Goal: Information Seeking & Learning: Stay updated

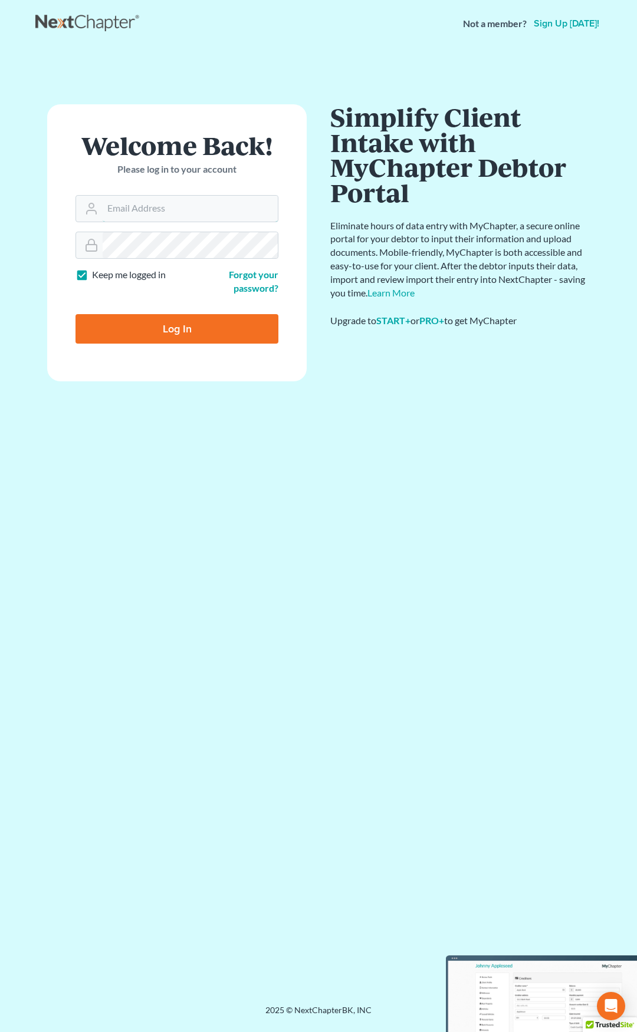
type input "[EMAIL_ADDRESS][DOMAIN_NAME]"
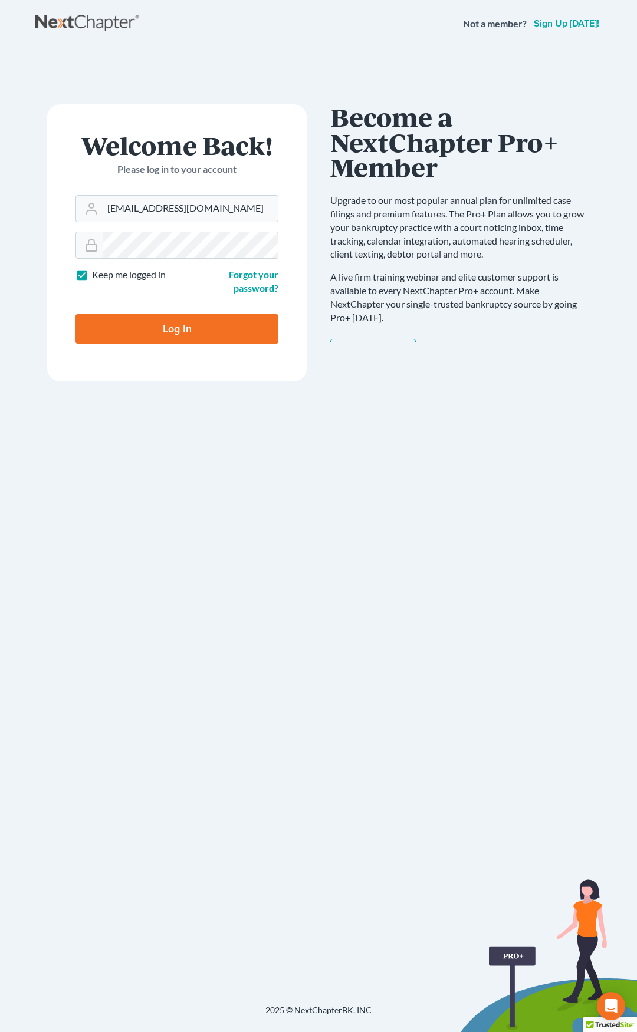
click at [199, 325] on input "Log In" at bounding box center [176, 328] width 203 height 29
type input "Thinking..."
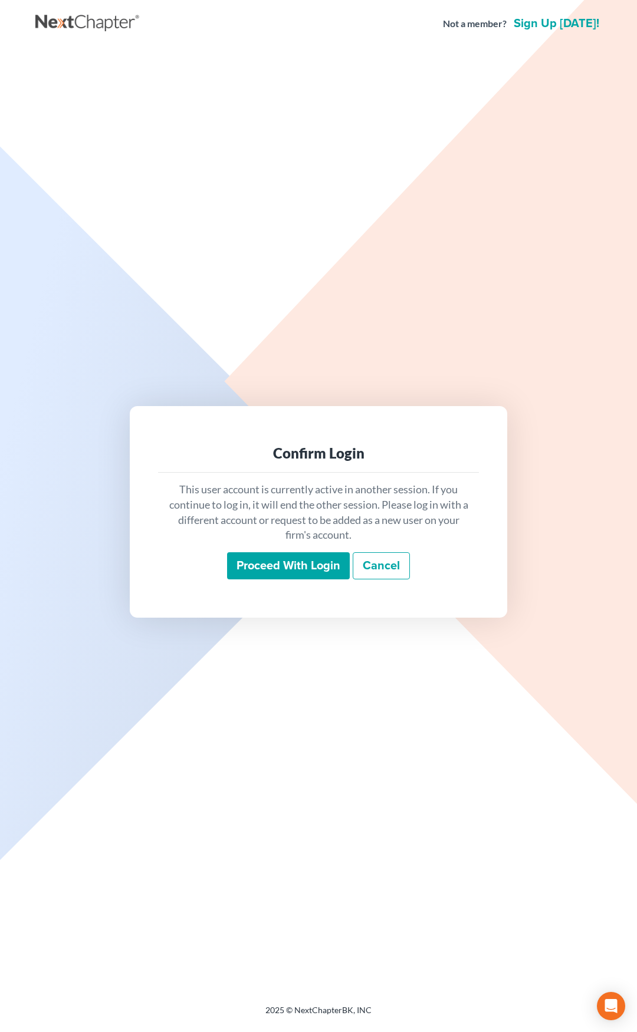
click at [255, 560] on input "Proceed with login" at bounding box center [288, 565] width 123 height 27
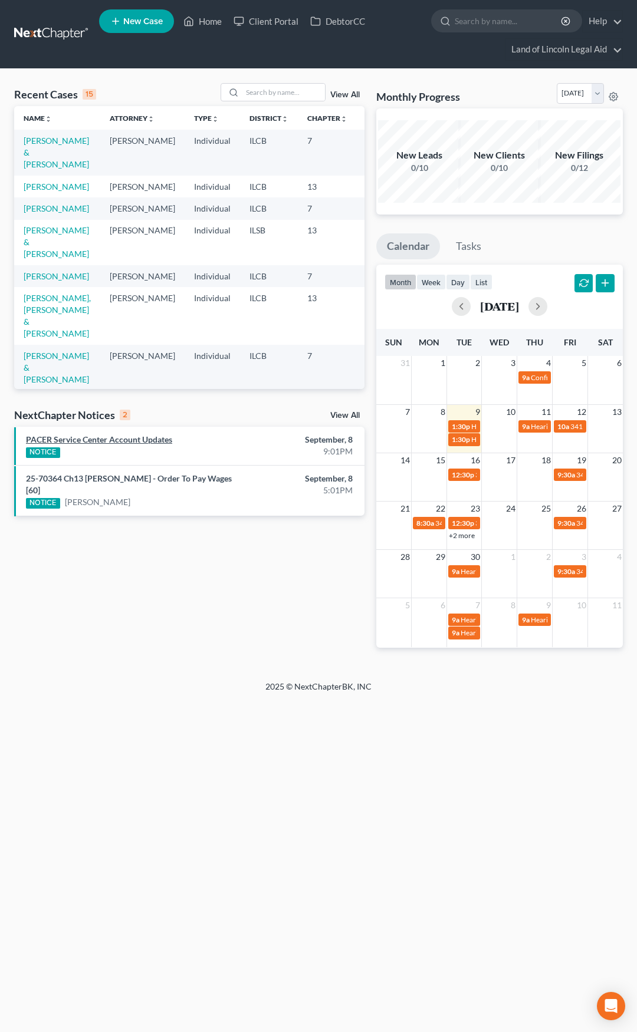
click at [136, 441] on link "PACER Service Center Account Updates" at bounding box center [99, 439] width 146 height 10
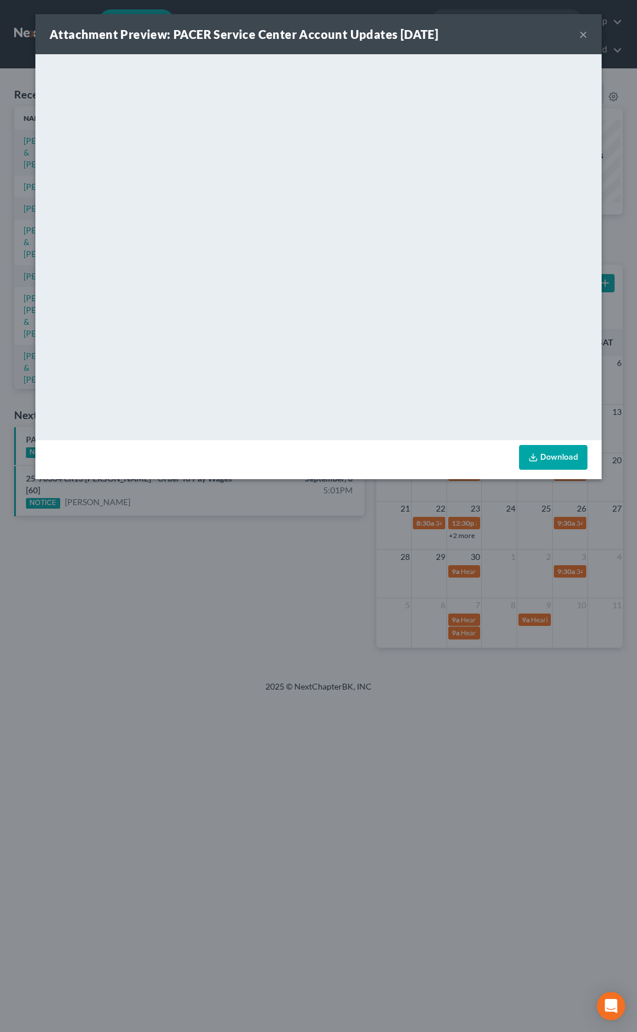
drag, startPoint x: 172, startPoint y: 34, endPoint x: 464, endPoint y: 36, distance: 291.8
click at [464, 36] on div "Attachment Preview: PACER Service Center Account Updates 09/08/2025 ×" at bounding box center [318, 34] width 566 height 40
click at [509, 25] on div "Attachment Preview: PACER Service Center Account Updates 09/08/2025 ×" at bounding box center [318, 34] width 566 height 40
drag, startPoint x: 172, startPoint y: 34, endPoint x: 462, endPoint y: 39, distance: 290.6
click at [438, 39] on strong "Attachment Preview: PACER Service Center Account Updates 09/08/2025" at bounding box center [244, 34] width 388 height 14
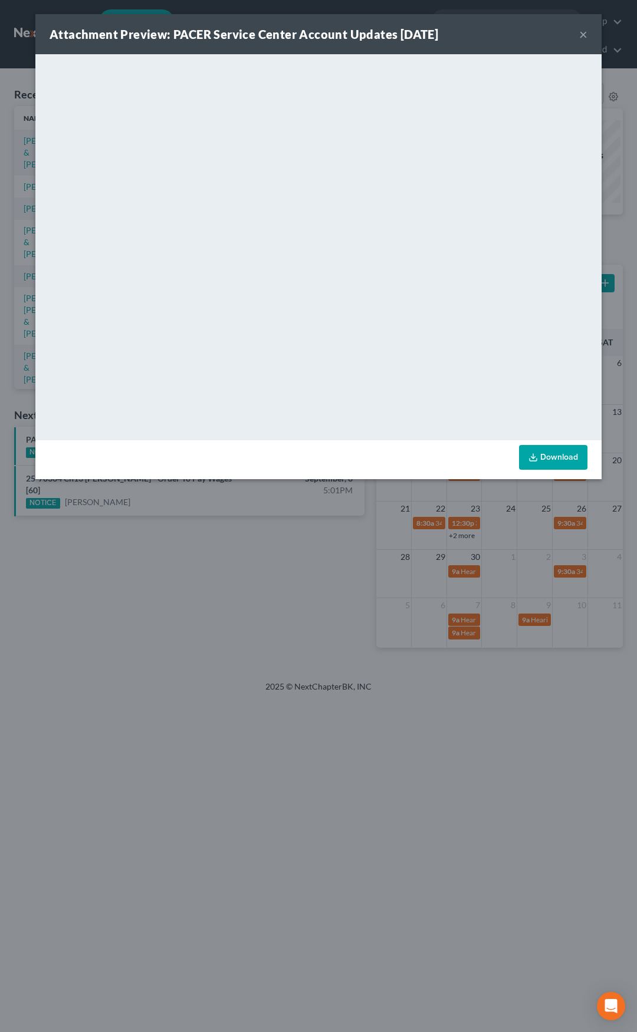
copy strong "PACER Service Center Account Updates 09/08/2025"
click at [584, 35] on button "×" at bounding box center [583, 34] width 8 height 14
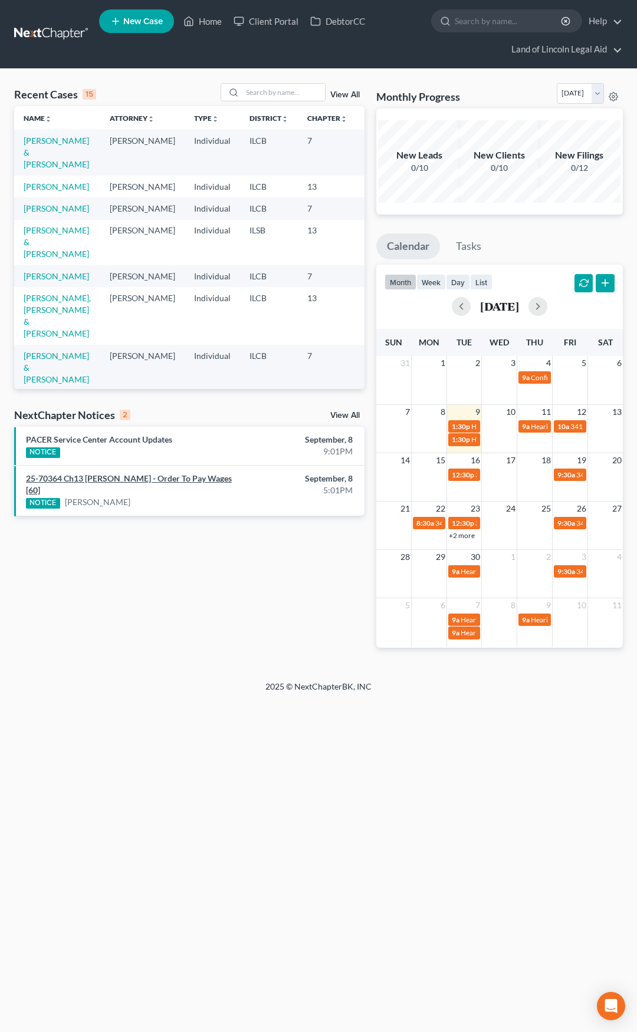
click at [144, 478] on link "25-70364 Ch13 Audrey M Laye - Order To Pay Wages [60]" at bounding box center [129, 484] width 206 height 22
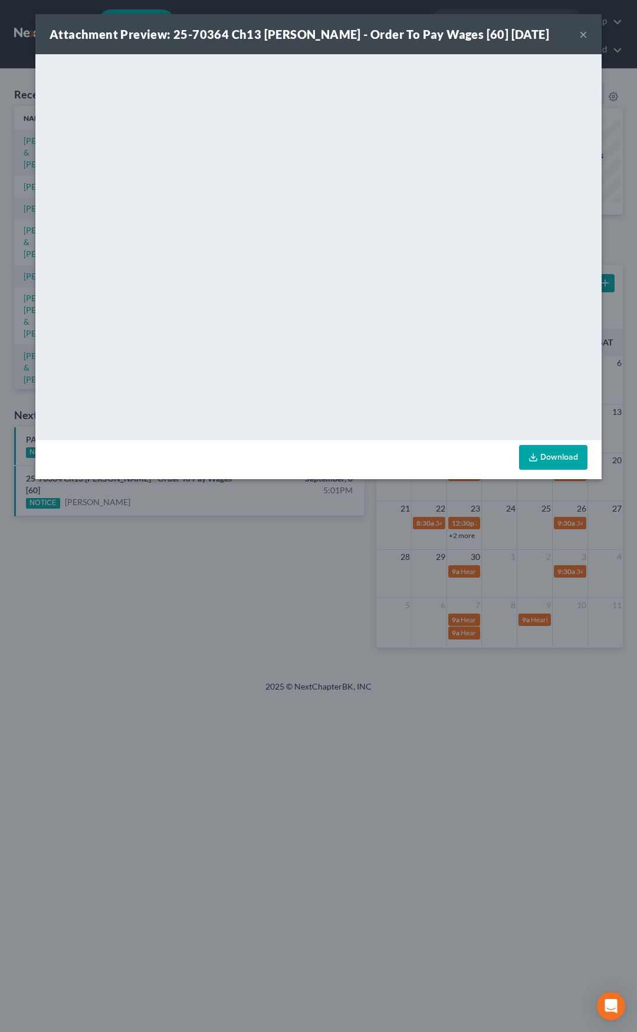
click at [582, 32] on button "×" at bounding box center [583, 34] width 8 height 14
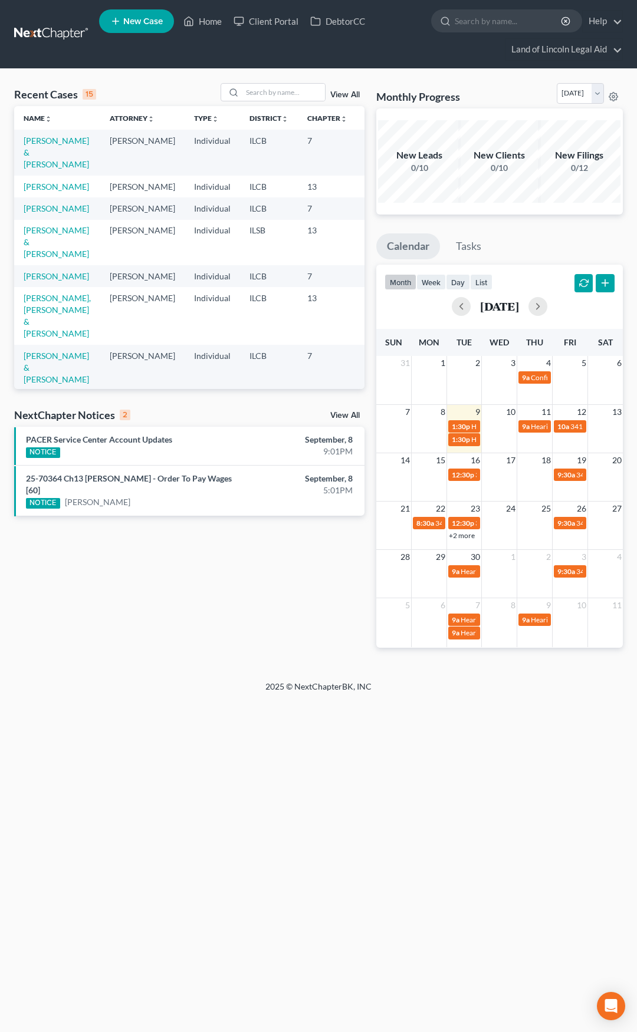
click at [50, 40] on link at bounding box center [51, 34] width 75 height 21
